Goal: Communication & Community: Answer question/provide support

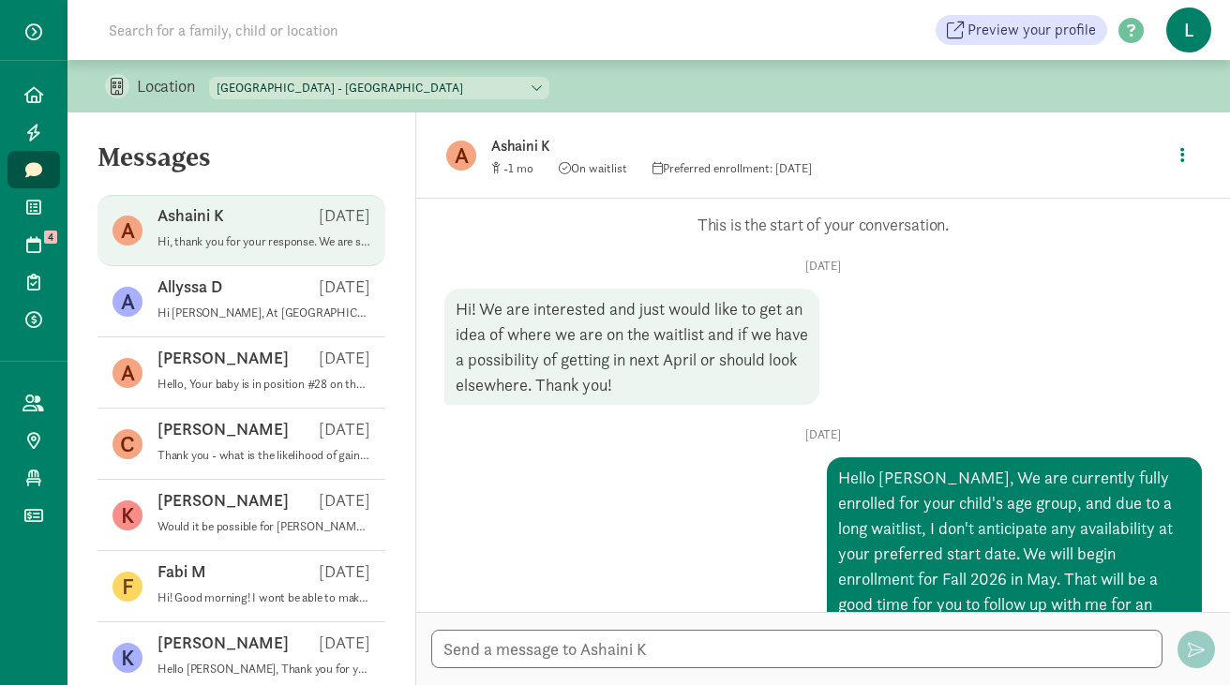
scroll to position [203, 0]
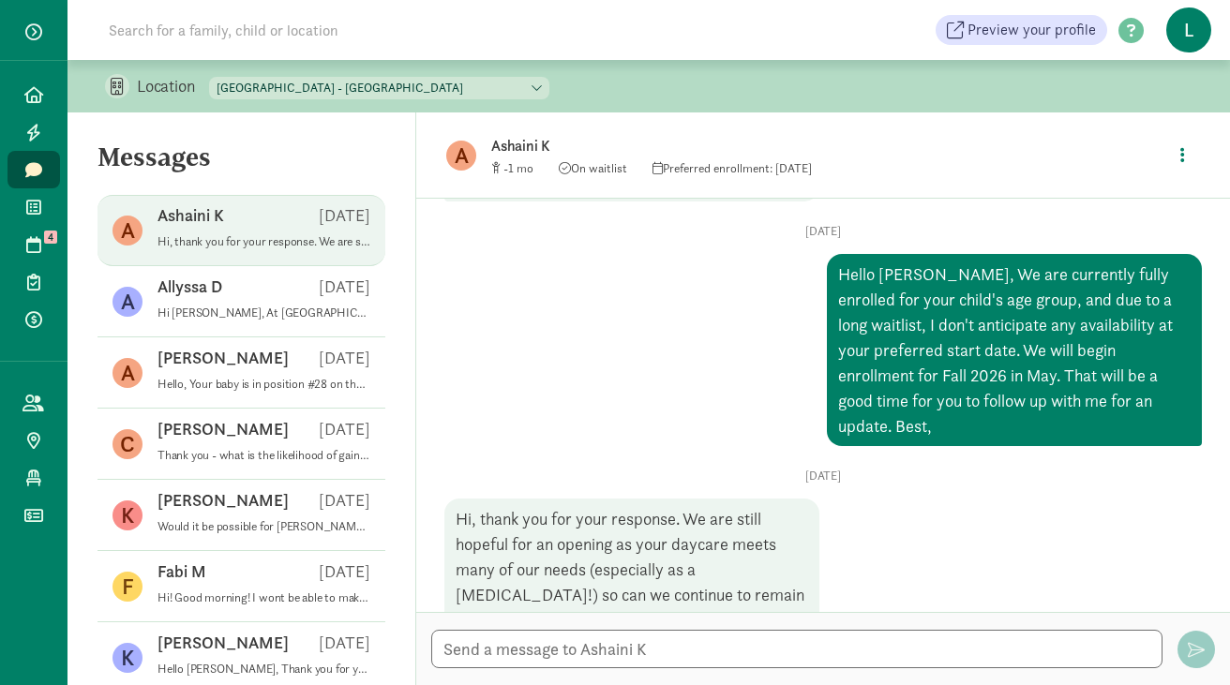
click at [595, 387] on div "[DATE] Hello Ashaini, We are currently fully enrolled for your child's age grou…" at bounding box center [823, 335] width 758 height 222
click at [1185, 146] on button "button" at bounding box center [1183, 155] width 35 height 40
click at [1113, 193] on link "View family page" at bounding box center [1143, 199] width 135 height 23
click at [547, 652] on textarea at bounding box center [796, 649] width 731 height 38
paste textarea "If you have friends whose children are currently attending [GEOGRAPHIC_DATA], y…"
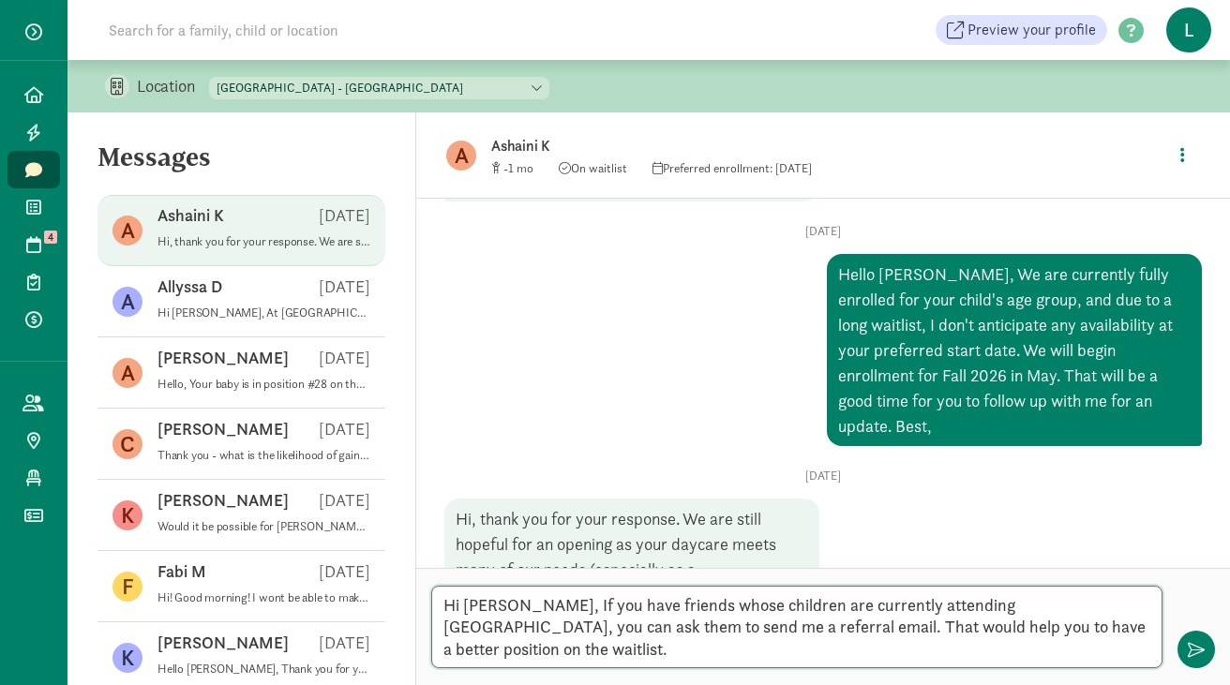
click at [498, 625] on textarea "Hi [PERSON_NAME], If you have friends whose children are currently attending [G…" at bounding box center [796, 627] width 731 height 83
type textarea "Hi [PERSON_NAME], If you have friends whose children are currently attending [G…"
click at [1179, 144] on button "button" at bounding box center [1183, 155] width 35 height 40
click at [1096, 204] on link "View family page" at bounding box center [1143, 199] width 135 height 23
click at [1191, 650] on span "button" at bounding box center [1196, 649] width 17 height 17
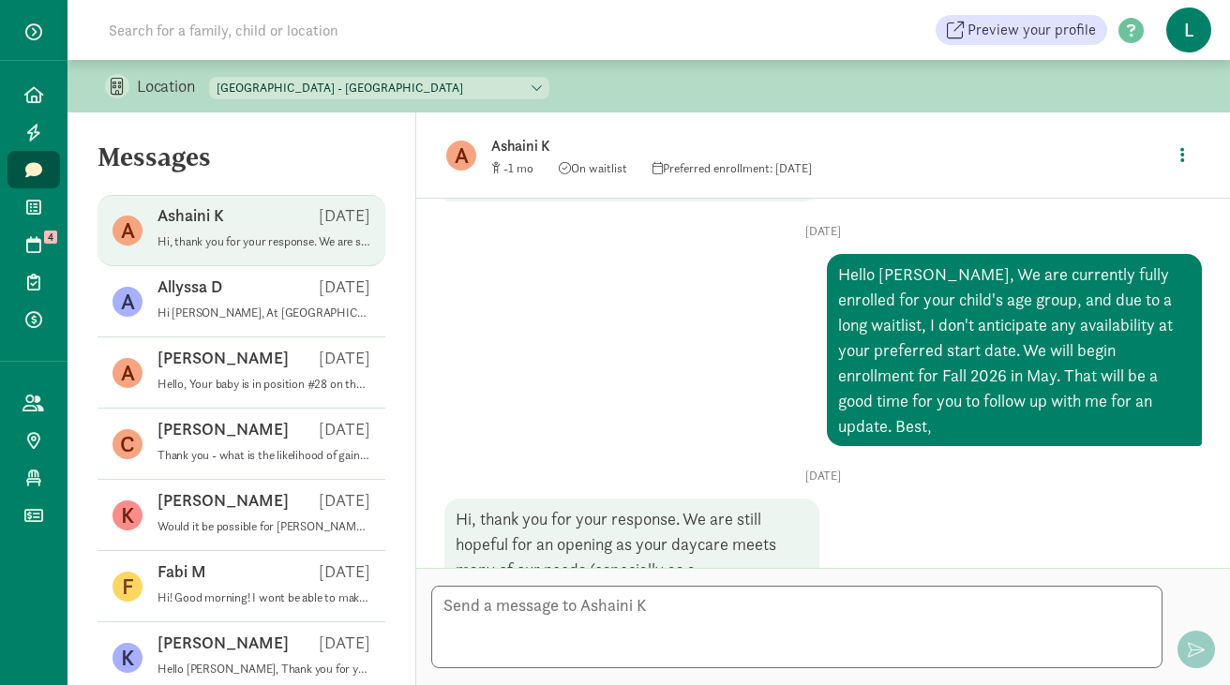
scroll to position [372, 0]
